Goal: Check status: Check status

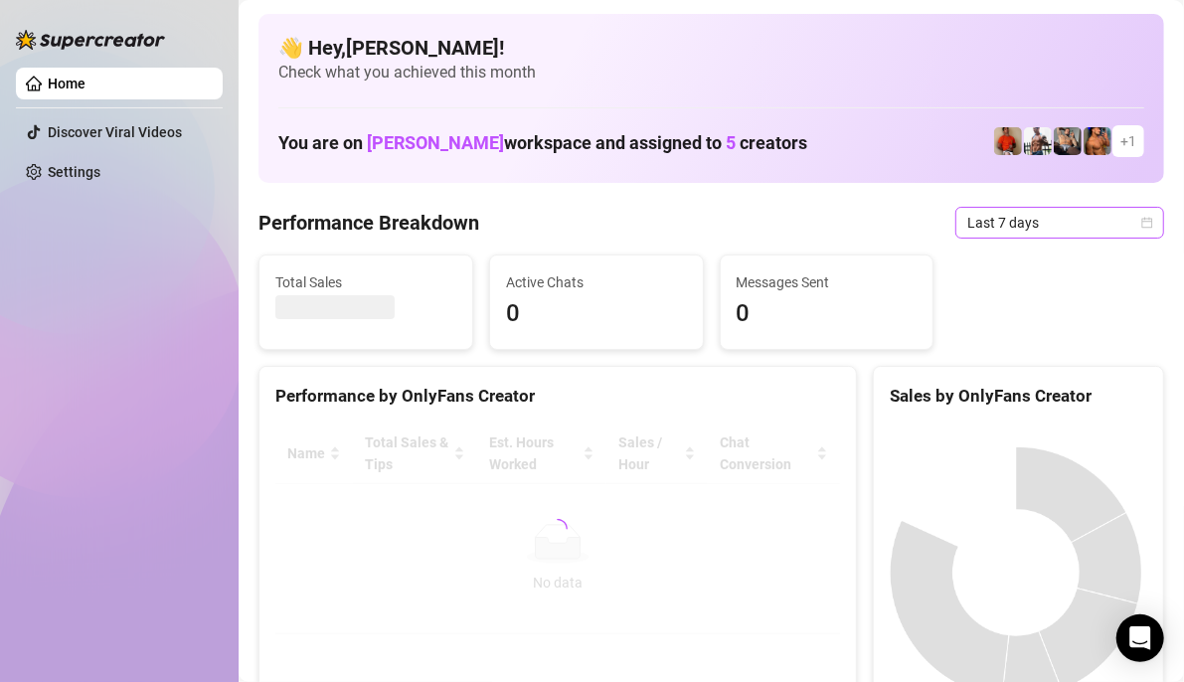
click at [1120, 216] on span "Last 7 days" at bounding box center [1060, 223] width 185 height 30
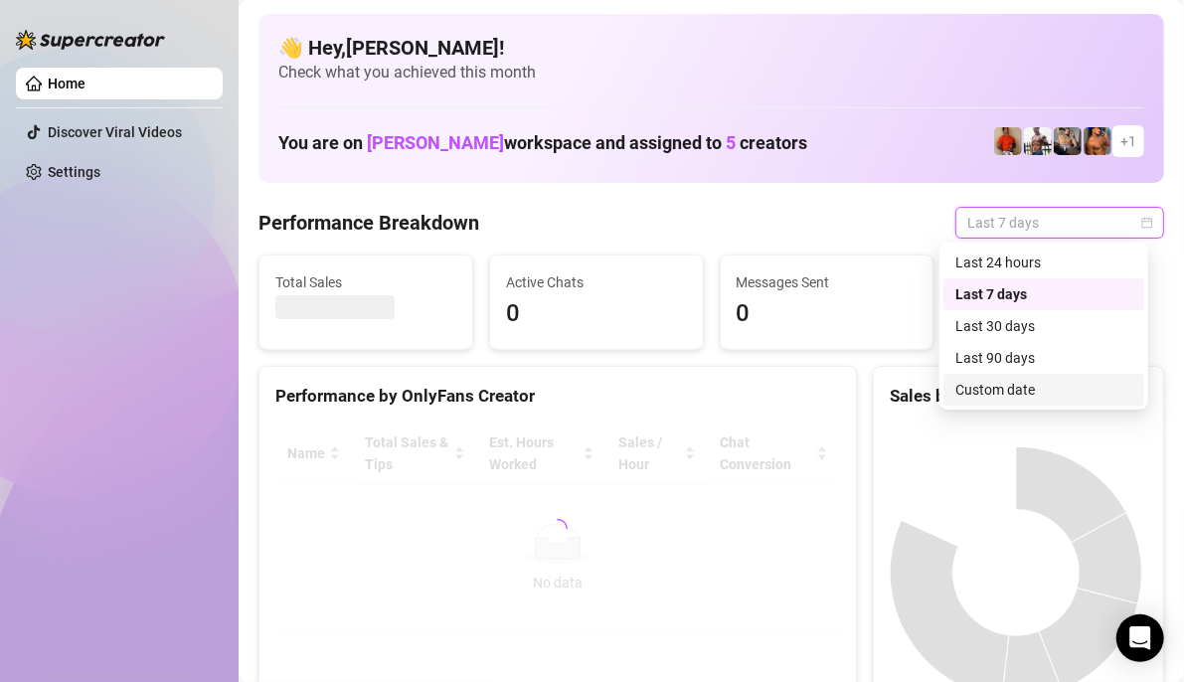
click at [1032, 390] on div "Custom date" at bounding box center [1044, 390] width 177 height 22
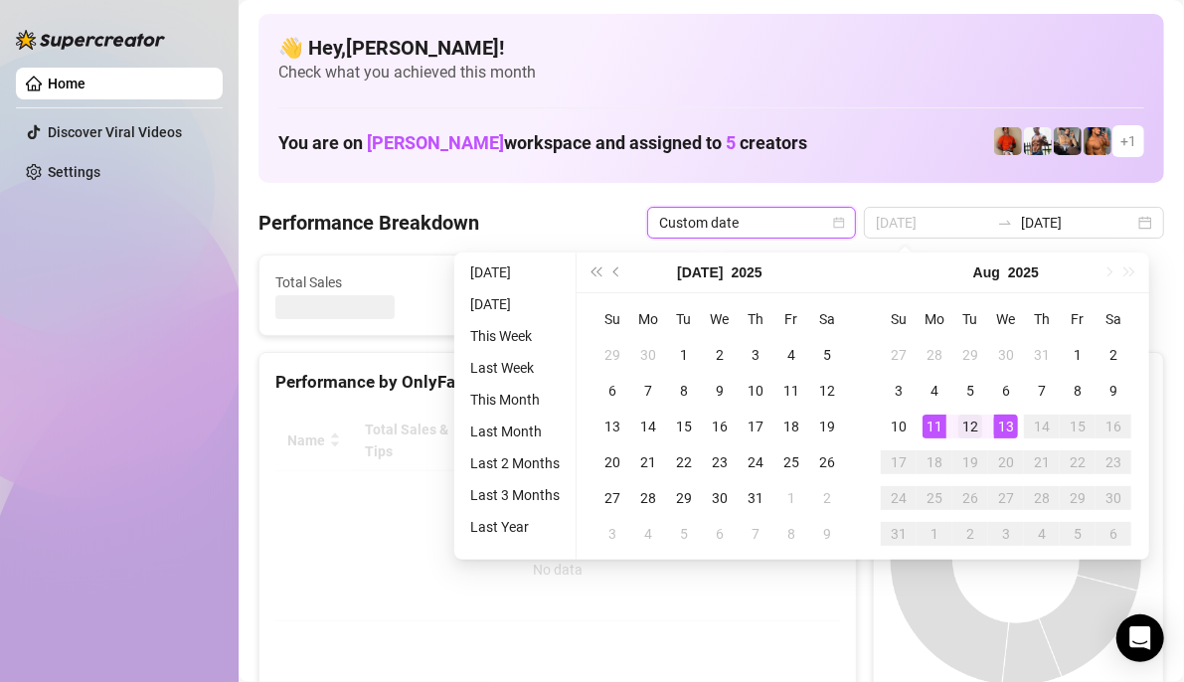
click at [972, 432] on div "12" at bounding box center [971, 427] width 24 height 24
type input "[DATE]"
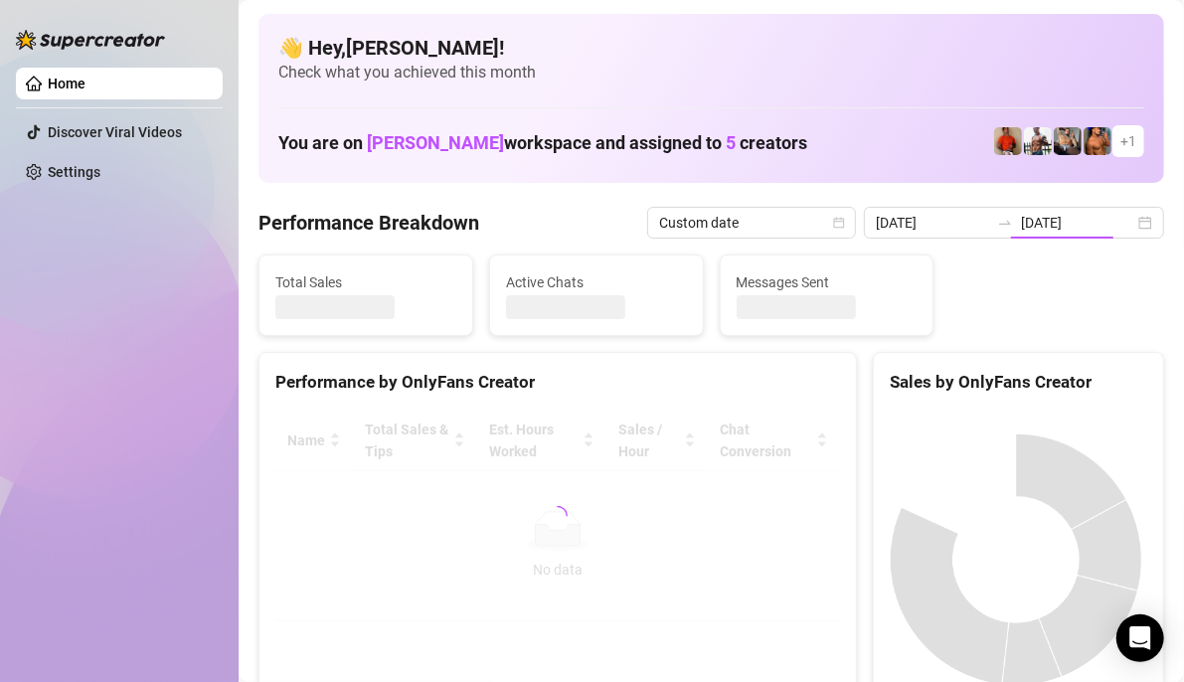
type input "[DATE]"
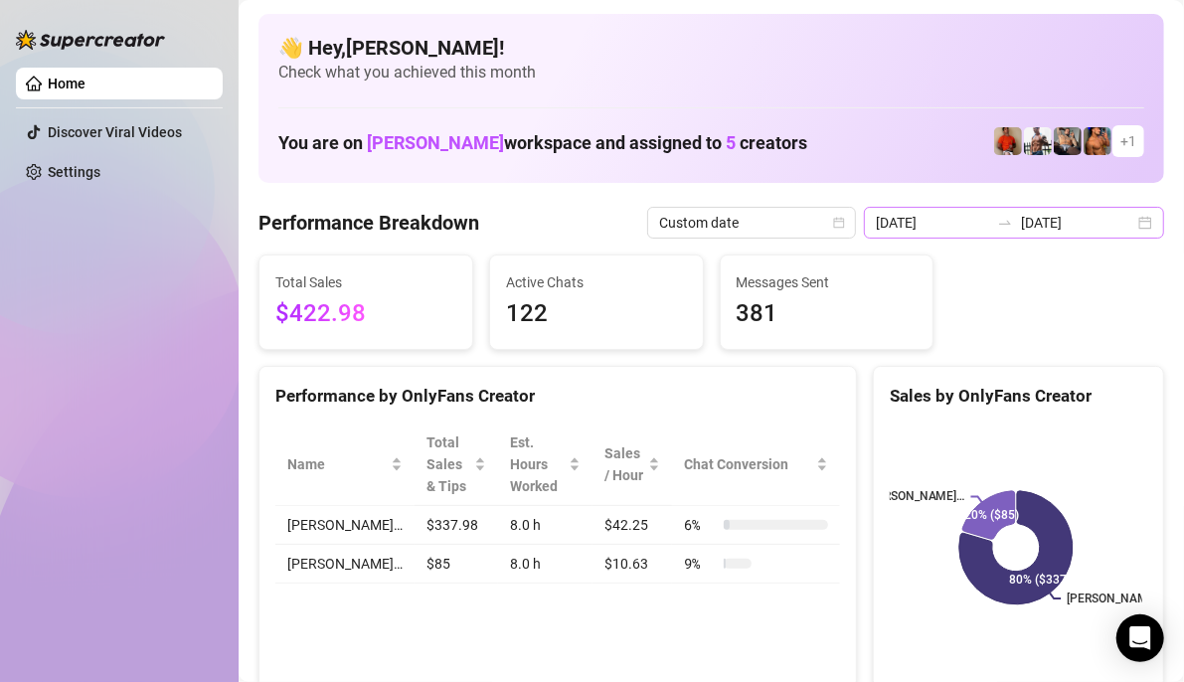
click at [1129, 220] on div "[DATE] [DATE]" at bounding box center [1014, 223] width 300 height 32
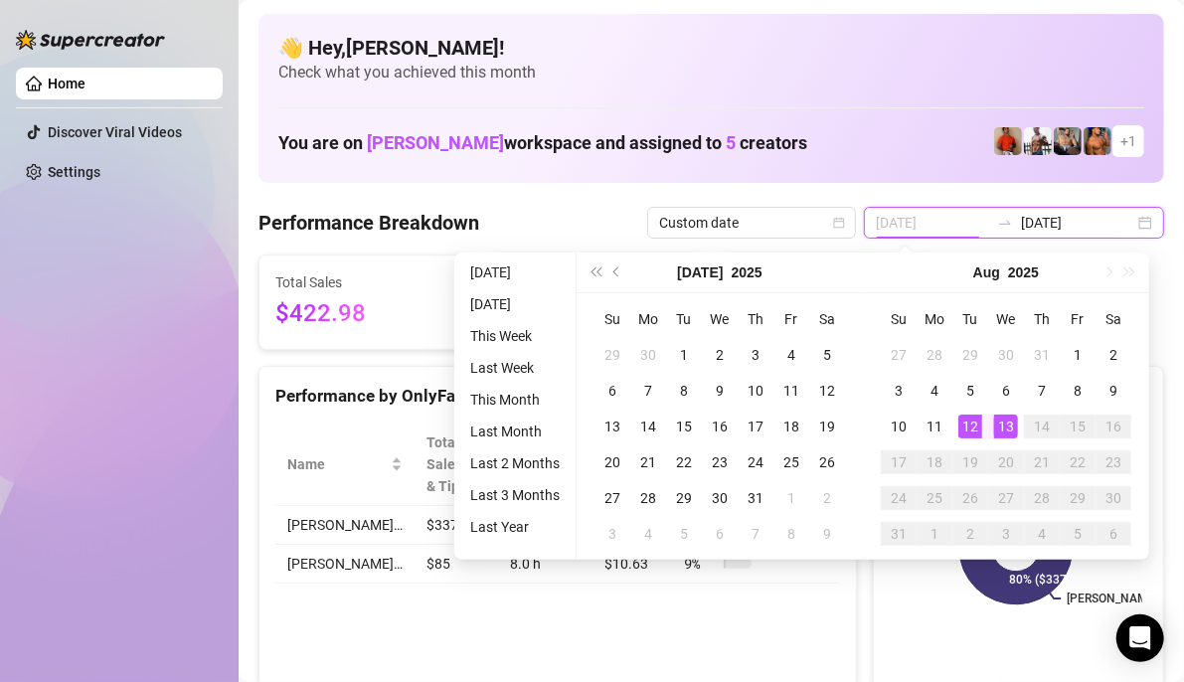
type input "[DATE]"
click at [1006, 430] on div "13" at bounding box center [1006, 427] width 24 height 24
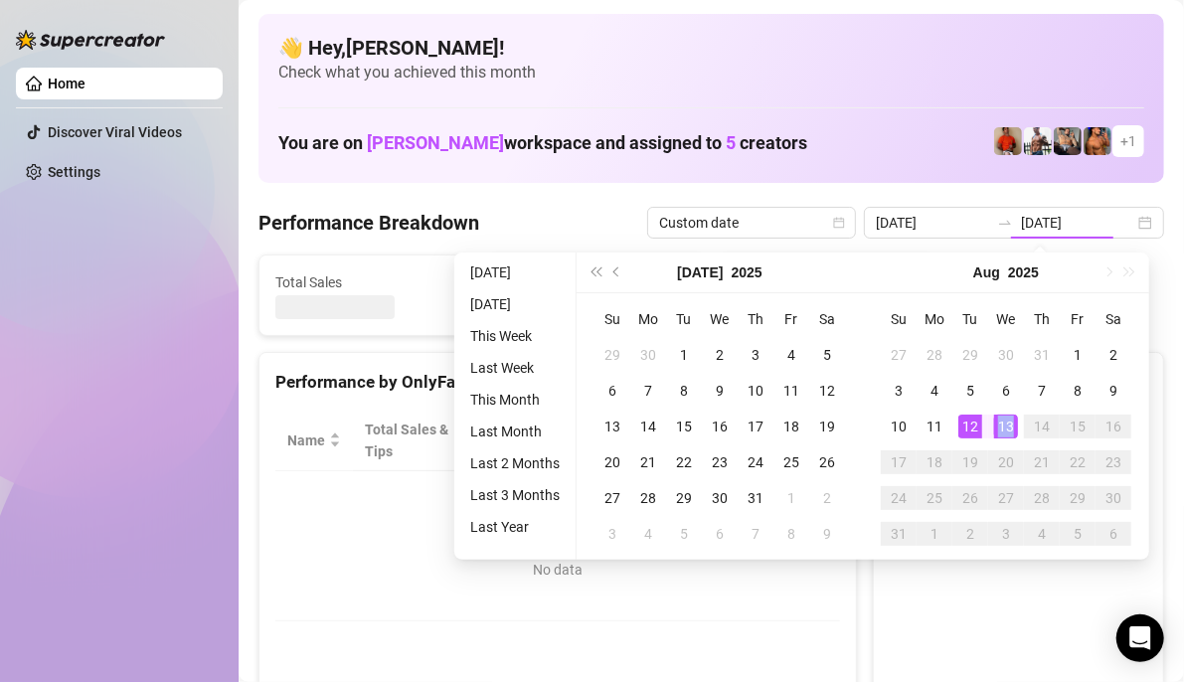
type input "[DATE]"
